Goal: Information Seeking & Learning: Check status

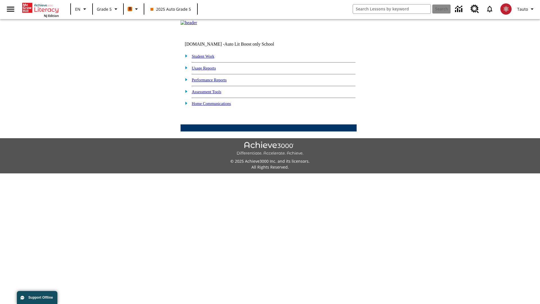
click at [215, 82] on link "Performance Reports" at bounding box center [209, 80] width 35 height 5
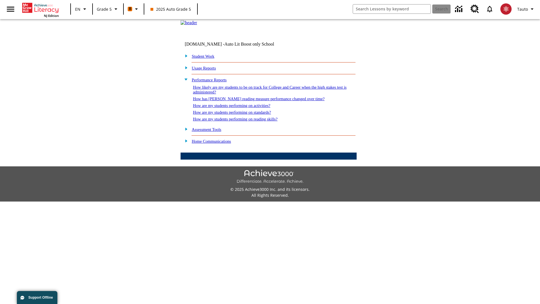
click at [241, 121] on link "How are my students performing on reading skills?" at bounding box center [235, 119] width 85 height 5
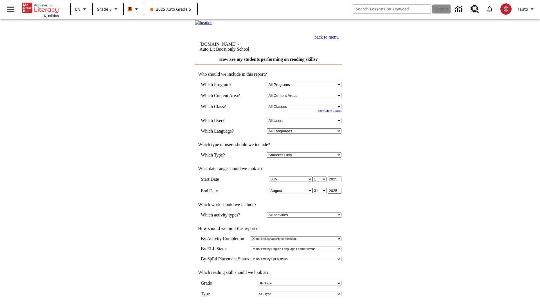
select select "11133131"
select select "21437107"
